Goal: Information Seeking & Learning: Check status

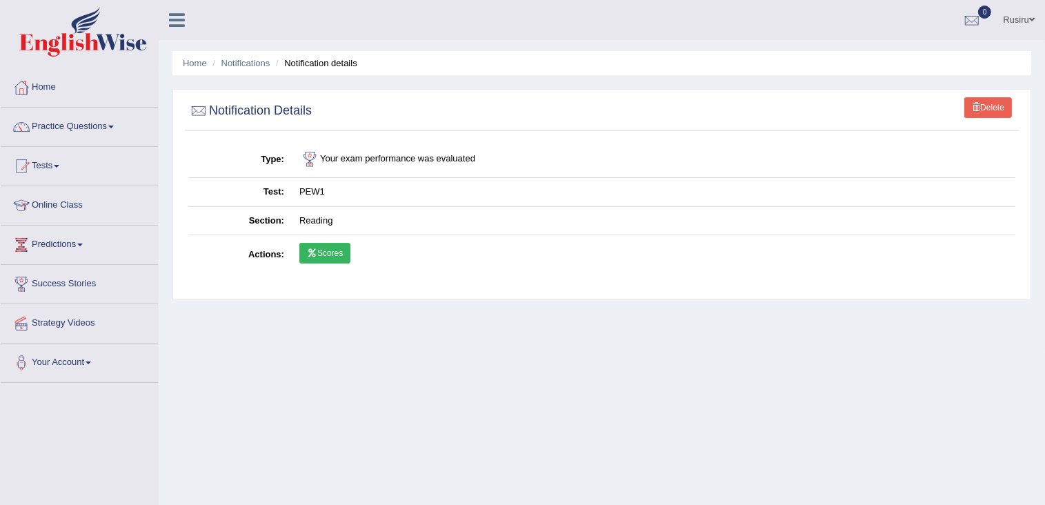
click at [683, 423] on div "Home Notifications Notification details Delete Notification Details Type Your e…" at bounding box center [602, 345] width 886 height 690
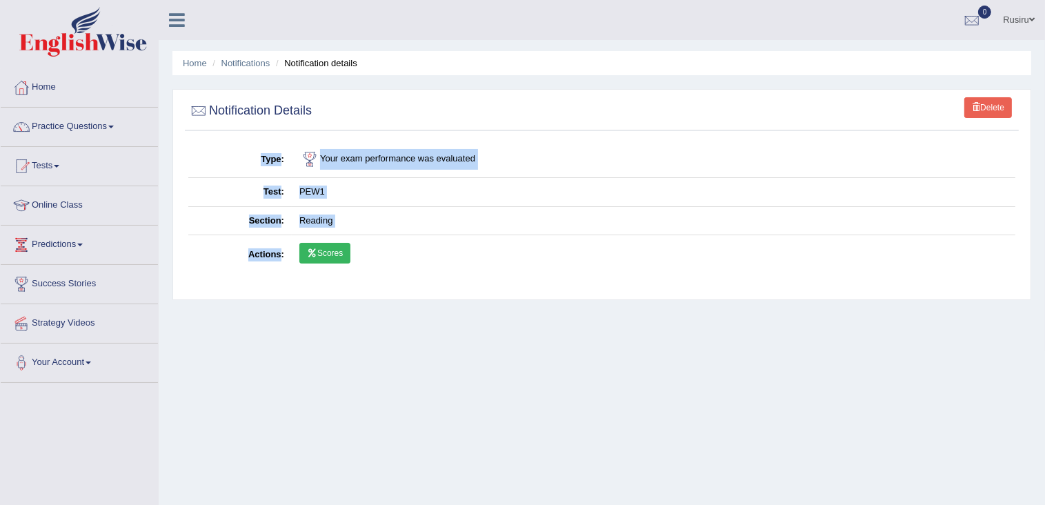
click at [683, 423] on div "Home Notifications Notification details Delete Notification Details Type Your e…" at bounding box center [602, 345] width 886 height 690
click at [334, 259] on link "Scores" at bounding box center [324, 253] width 51 height 21
click at [190, 59] on link "Home" at bounding box center [195, 63] width 24 height 10
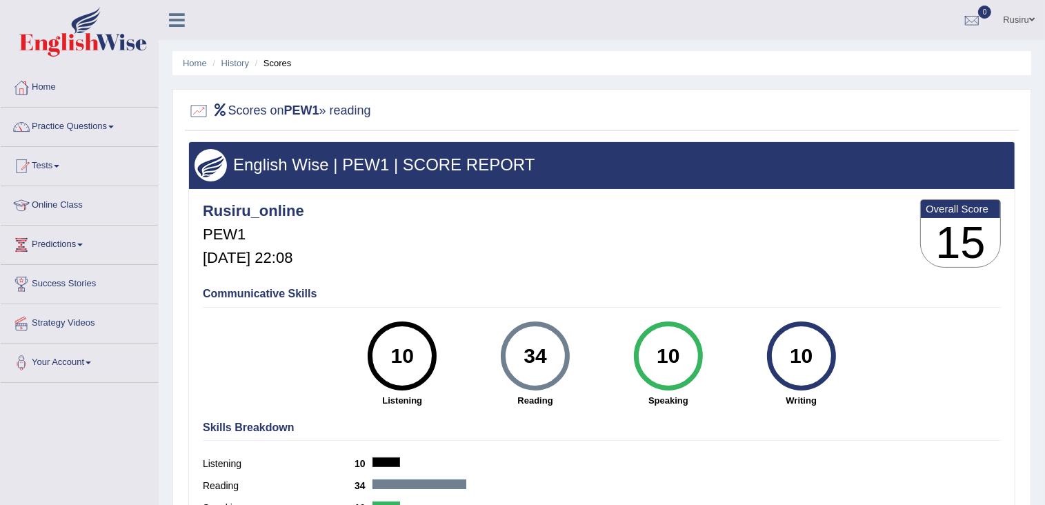
scroll to position [219, 0]
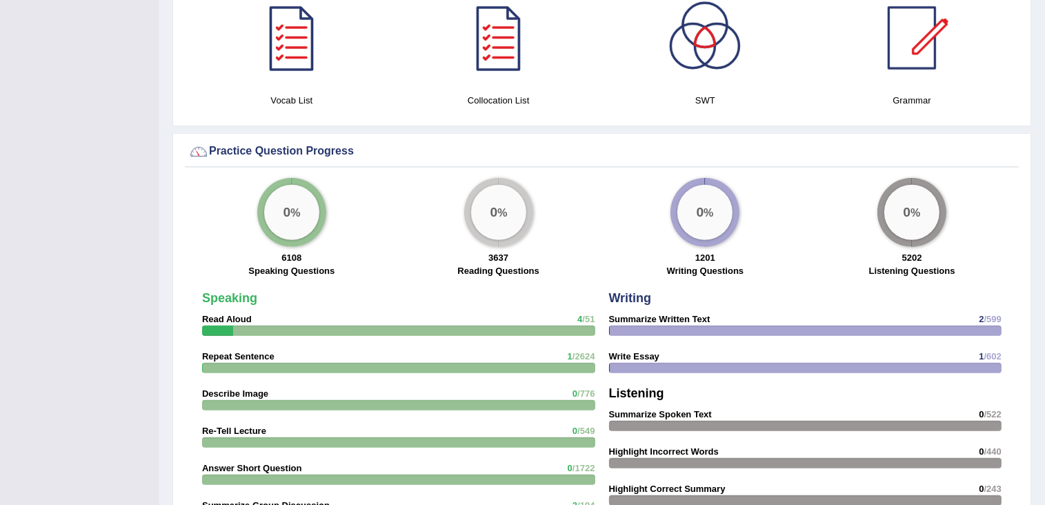
scroll to position [1324, 0]
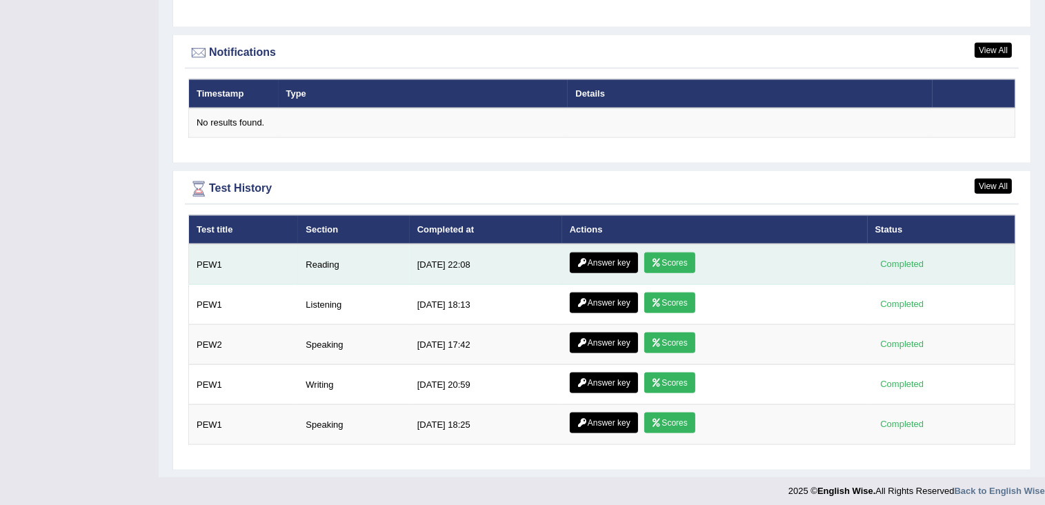
click at [605, 255] on link "Answer key" at bounding box center [604, 262] width 68 height 21
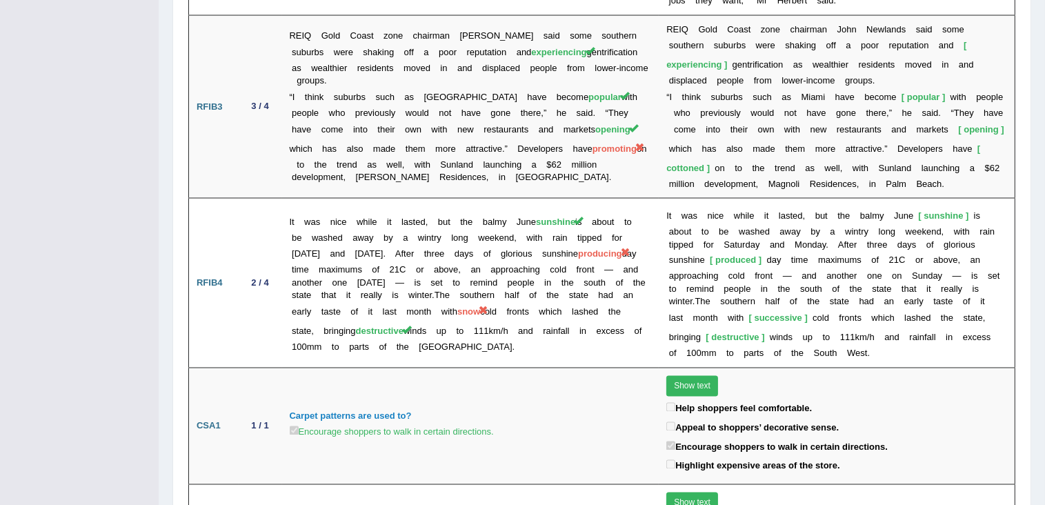
scroll to position [2365, 0]
